Goal: Find specific page/section: Find specific page/section

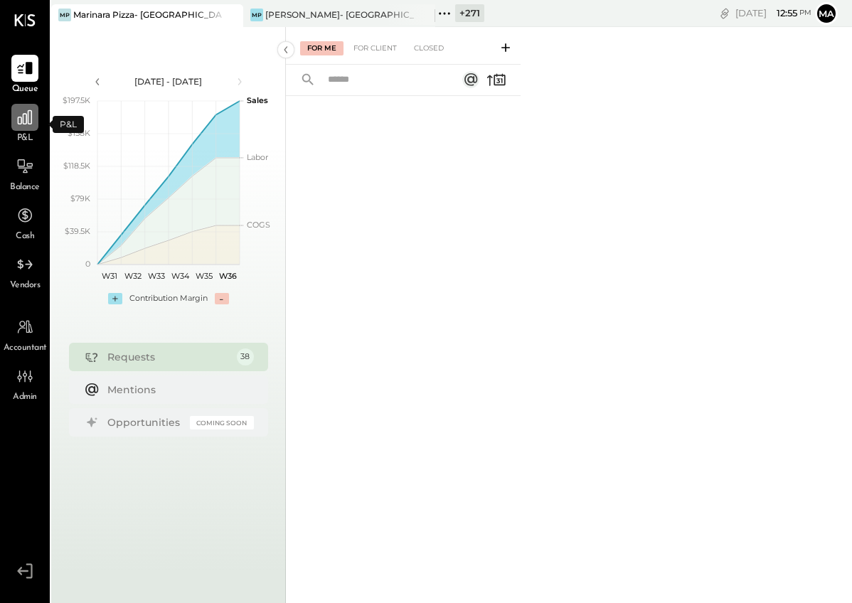
click at [23, 122] on icon at bounding box center [25, 117] width 14 height 14
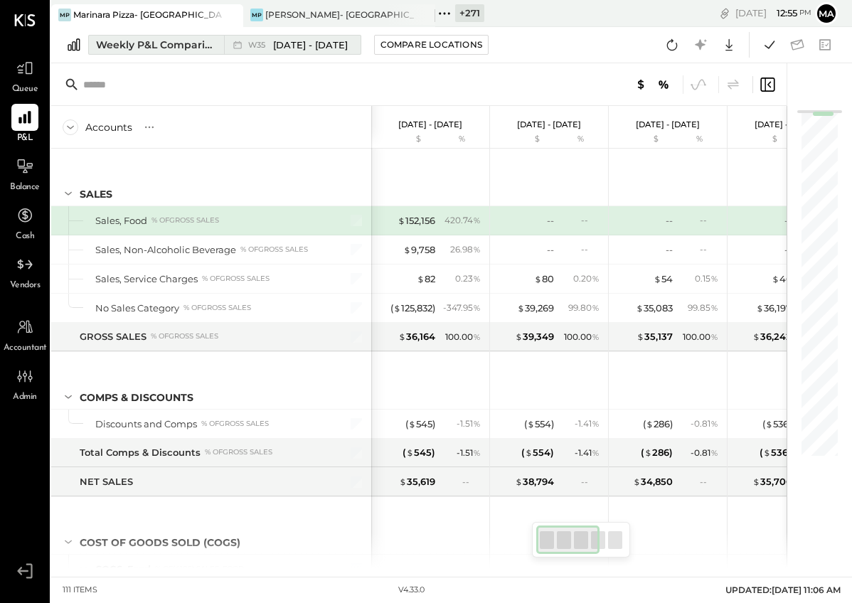
click at [183, 43] on div "Weekly P&L Comparison" at bounding box center [155, 45] width 119 height 14
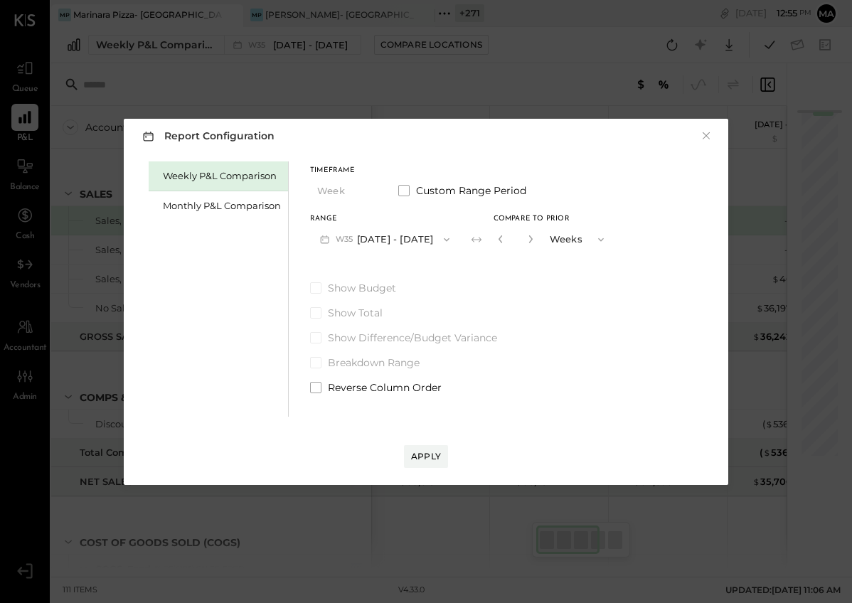
click at [307, 83] on div "Report Configuration × Weekly P&L Comparison Monthly P&L Comparison Timeframe W…" at bounding box center [426, 301] width 852 height 603
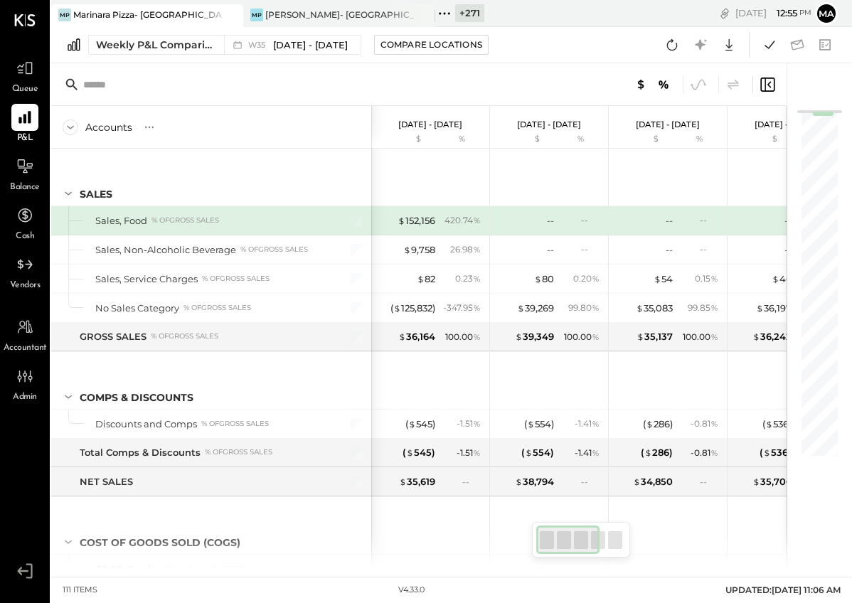
click at [448, 13] on icon at bounding box center [449, 13] width 2 height 2
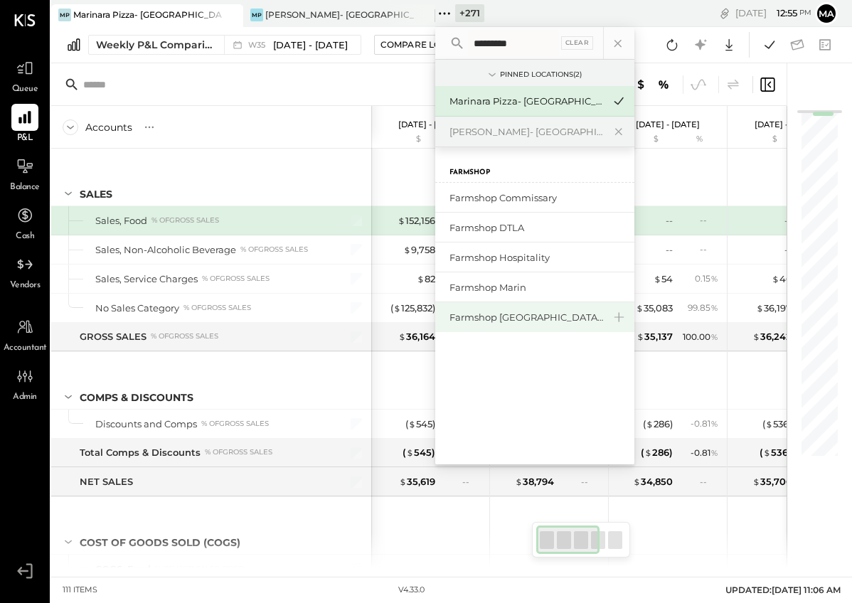
type input "********"
click at [516, 311] on div "Farmshop [GEOGRAPHIC_DATA][PERSON_NAME]" at bounding box center [526, 318] width 154 height 14
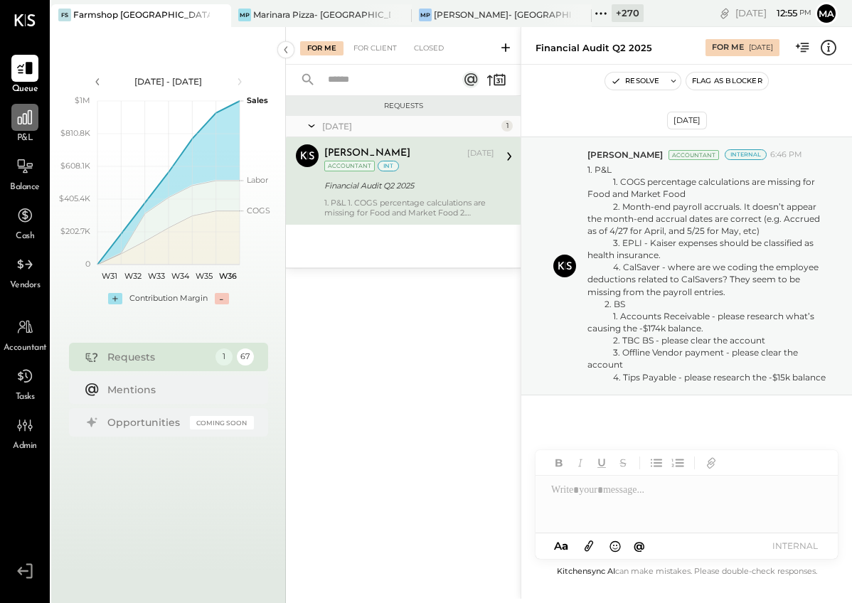
click at [23, 128] on div at bounding box center [24, 117] width 27 height 27
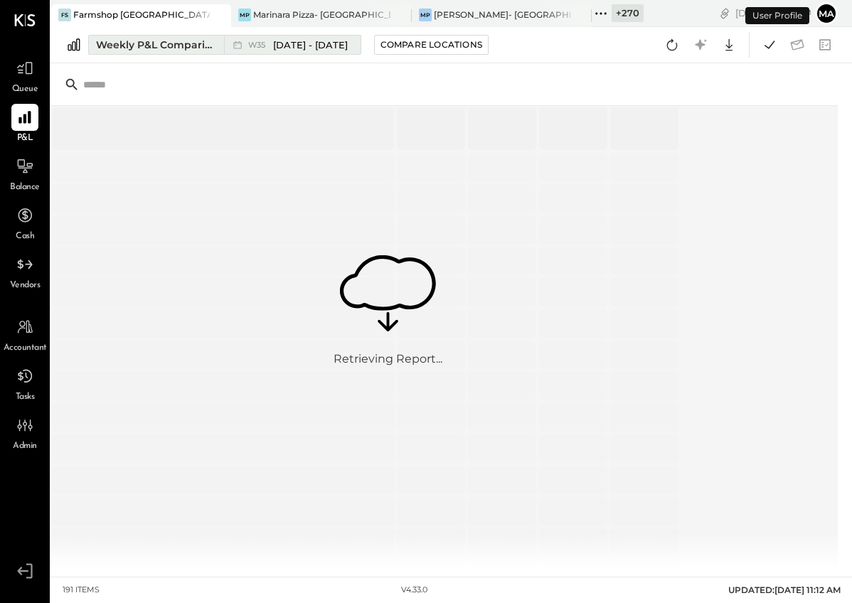
click at [180, 44] on div "Weekly P&L Comparison" at bounding box center [155, 45] width 119 height 14
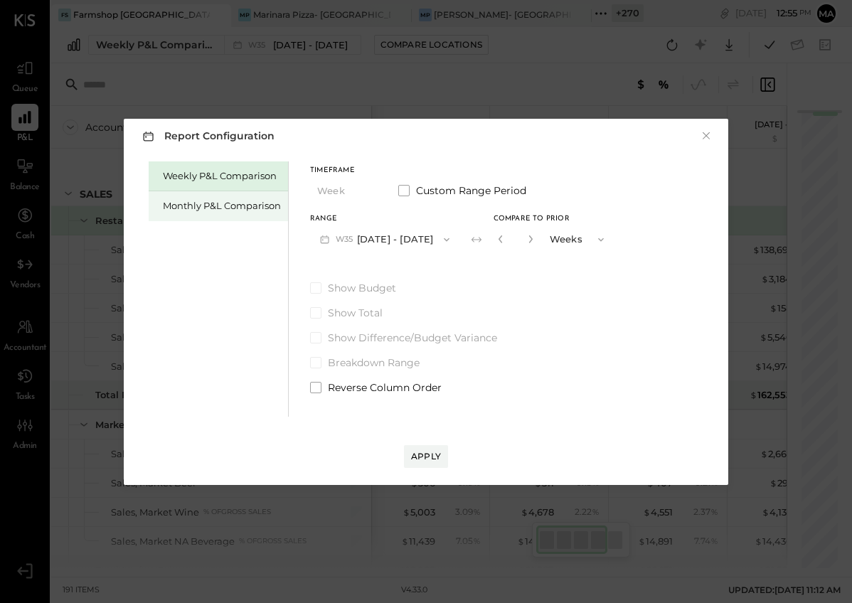
click at [193, 209] on div "Monthly P&L Comparison" at bounding box center [222, 206] width 118 height 14
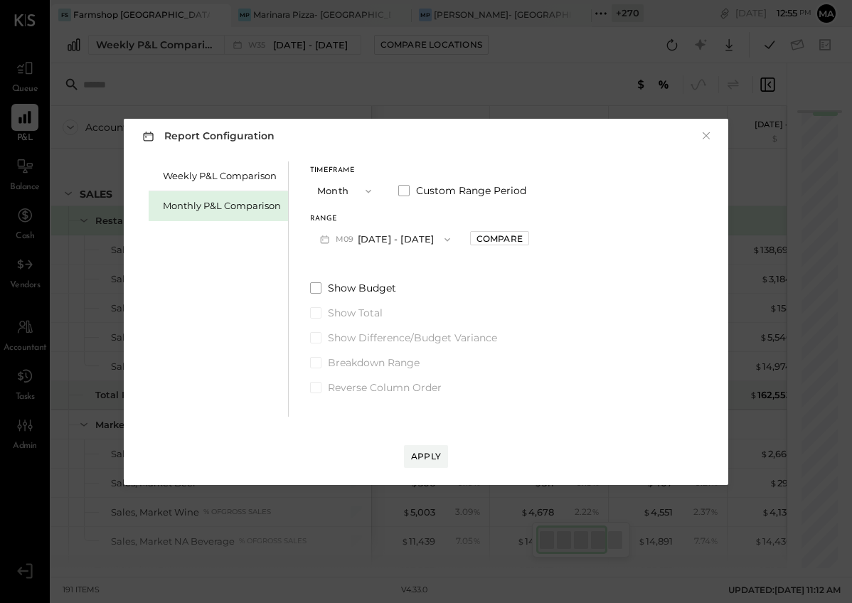
click at [442, 235] on icon "button" at bounding box center [447, 239] width 11 height 11
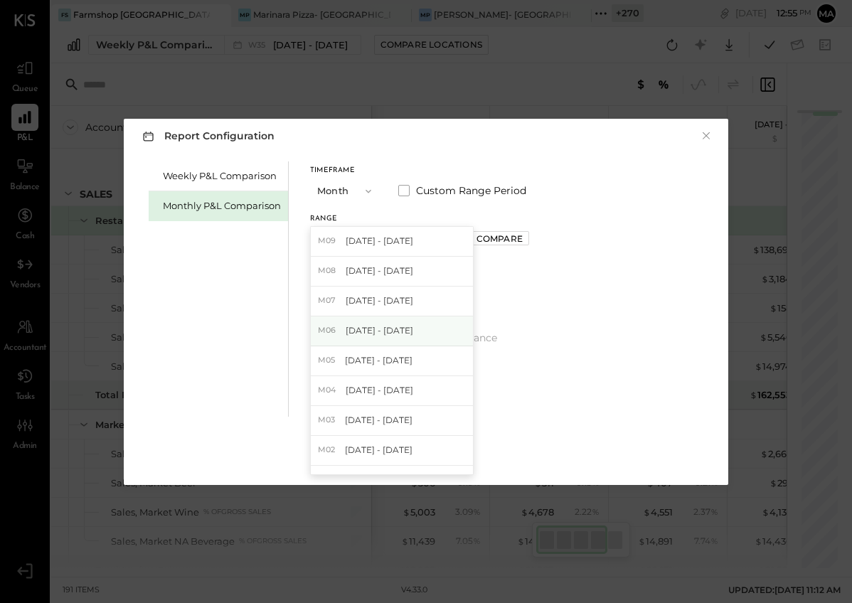
click at [380, 328] on span "[DATE] - [DATE]" at bounding box center [380, 330] width 68 height 12
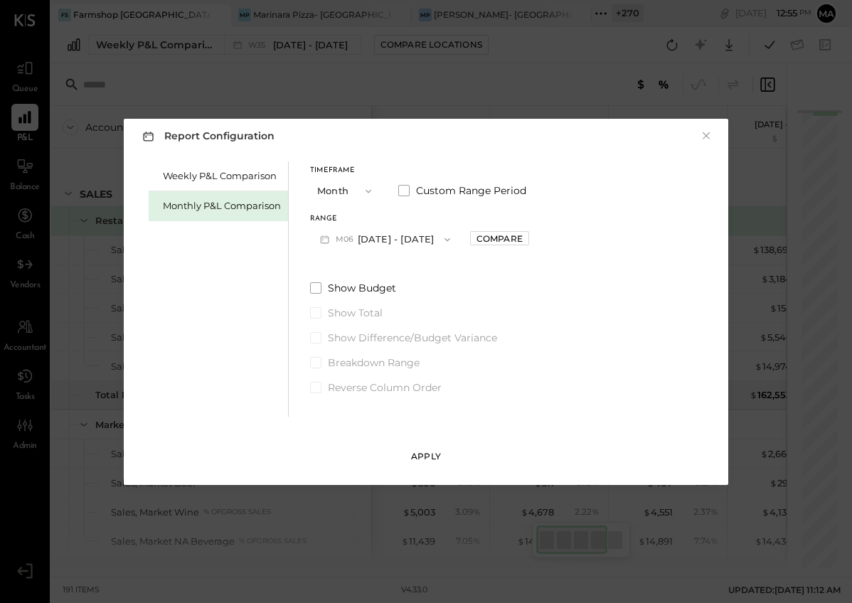
click at [427, 454] on div "Apply" at bounding box center [426, 456] width 30 height 12
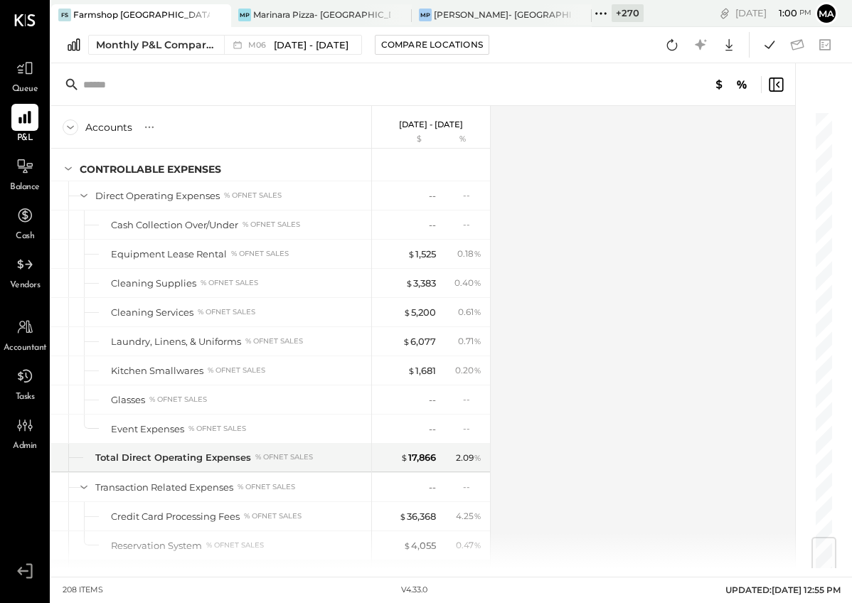
scroll to position [3589, 0]
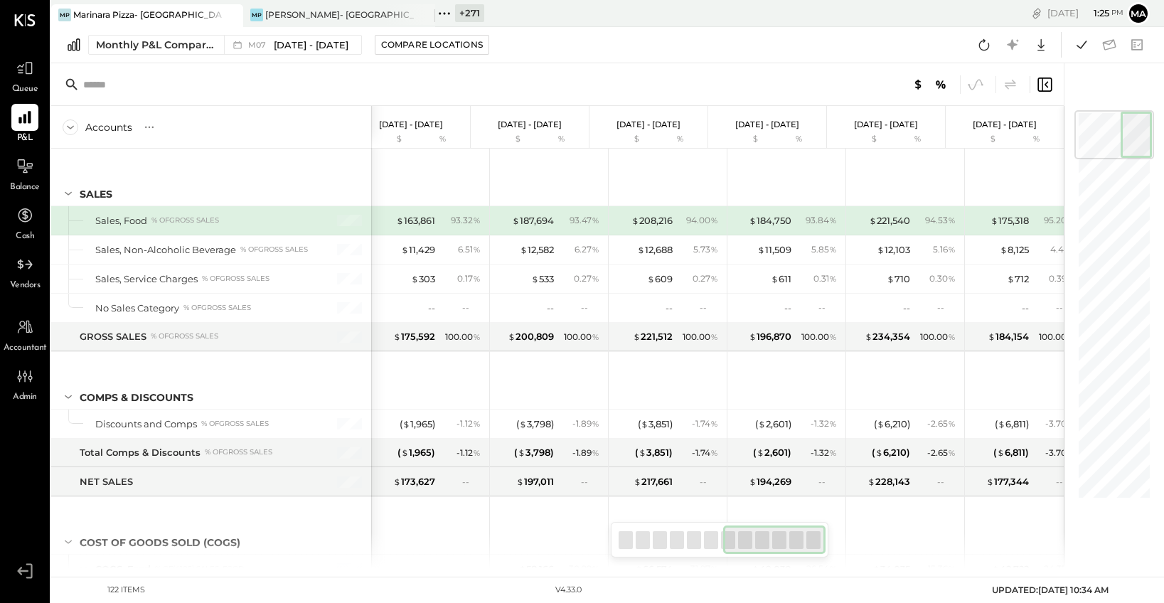
scroll to position [0, 732]
